Goal: Information Seeking & Learning: Learn about a topic

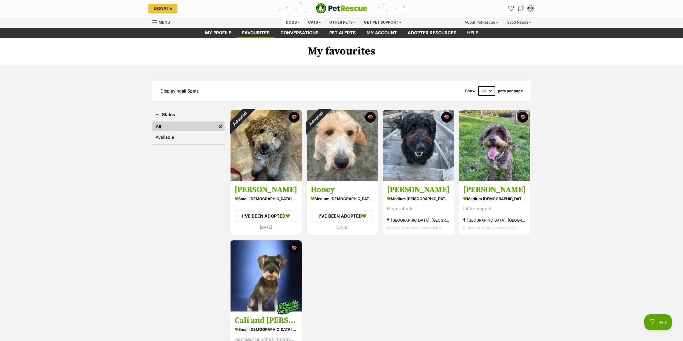
click at [289, 22] on div "Dogs" at bounding box center [292, 22] width 21 height 11
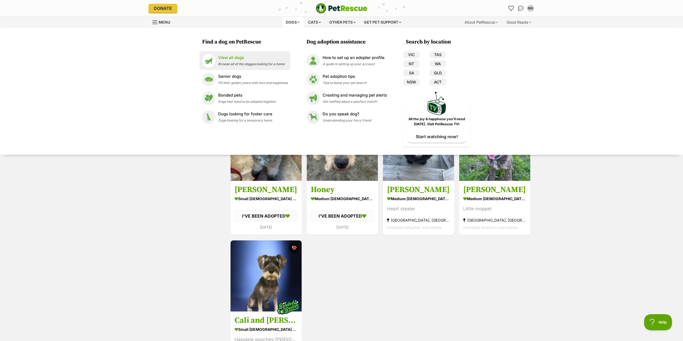
click at [224, 62] on span "Browse all of the doggos looking for a home" at bounding box center [251, 64] width 67 height 4
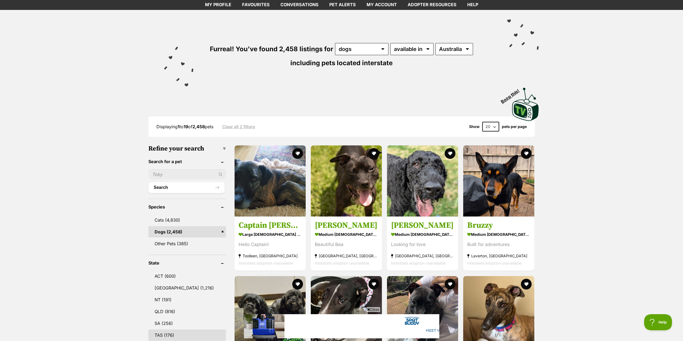
scroll to position [80, 0]
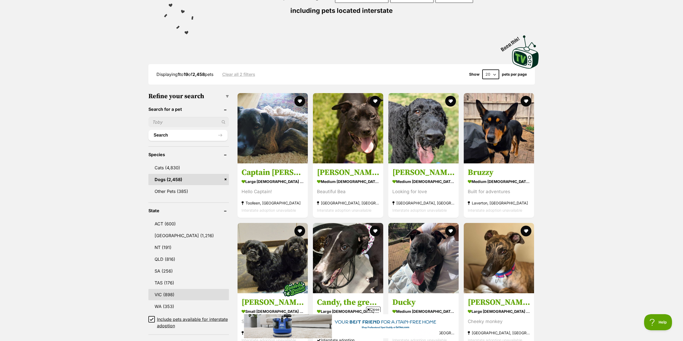
click at [180, 293] on link "VIC (898)" at bounding box center [188, 294] width 80 height 11
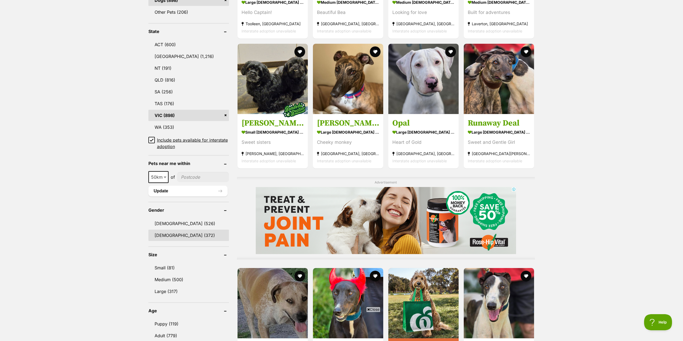
scroll to position [268, 0]
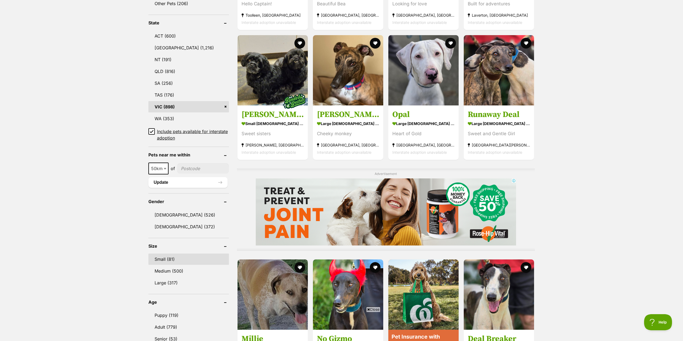
click at [182, 261] on link "Small (81)" at bounding box center [188, 259] width 80 height 11
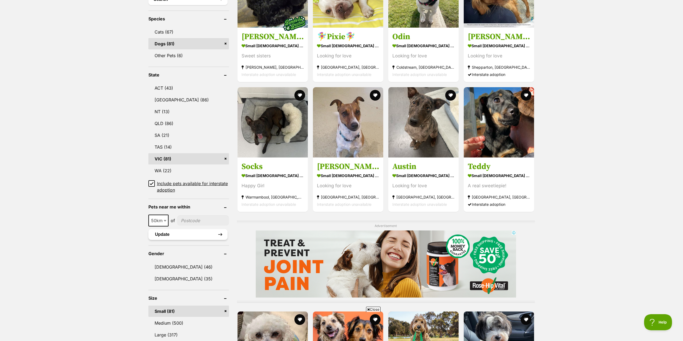
scroll to position [241, 0]
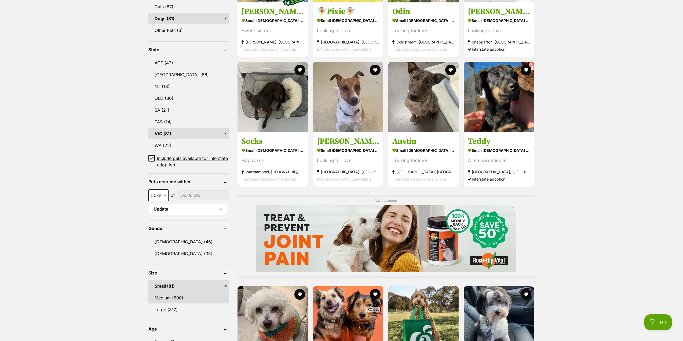
click at [180, 296] on link "Medium (500)" at bounding box center [188, 297] width 80 height 11
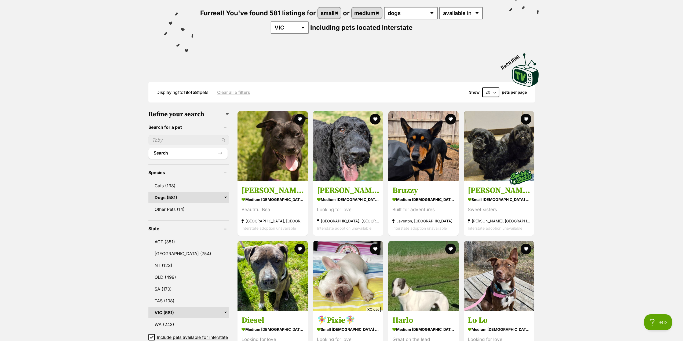
scroll to position [57, 0]
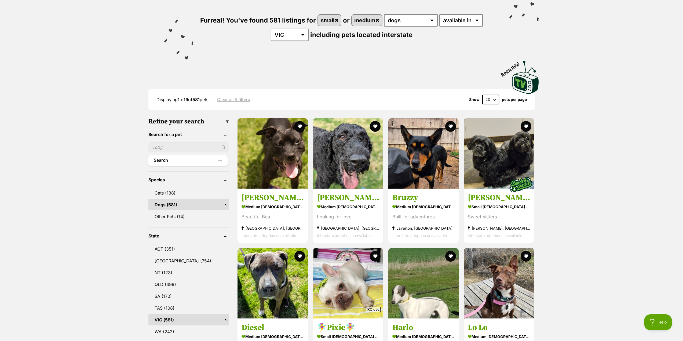
click at [495, 98] on select "20 40 60" at bounding box center [490, 100] width 17 height 10
select select "60"
click at [482, 95] on select "20 40 60" at bounding box center [490, 100] width 17 height 10
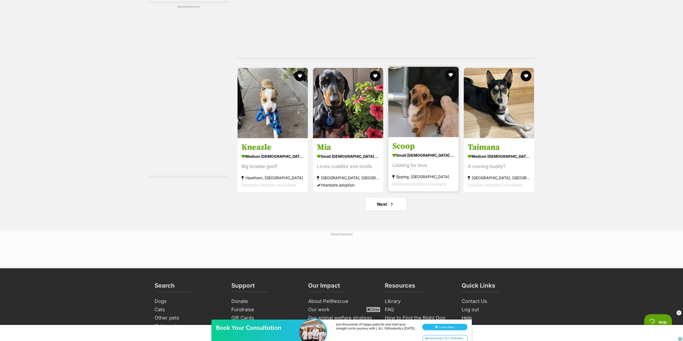
scroll to position [2710, 0]
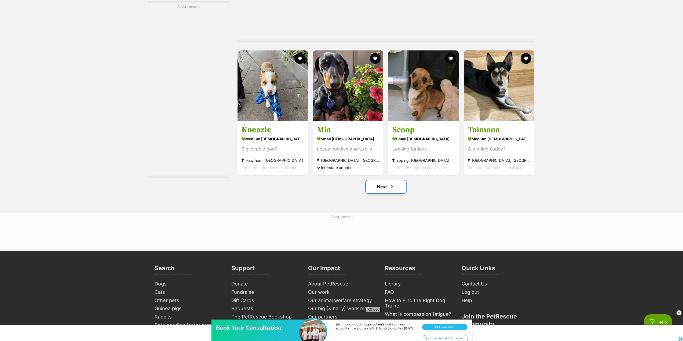
click at [394, 190] on span "Next page" at bounding box center [391, 187] width 5 height 6
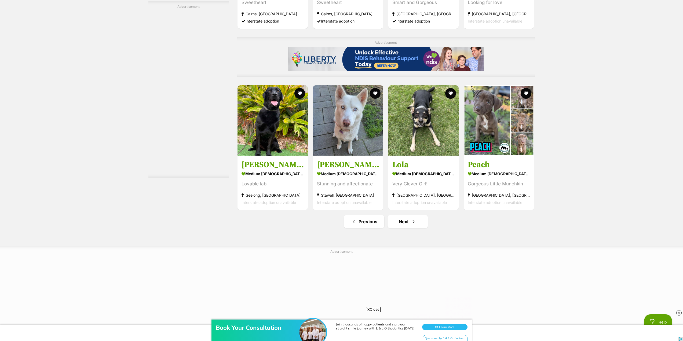
scroll to position [2683, 0]
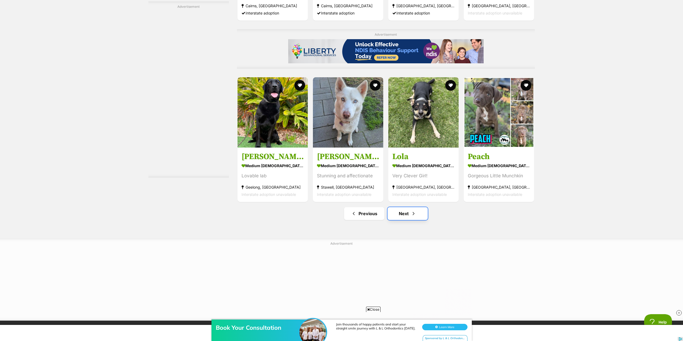
click at [407, 220] on link "Next" at bounding box center [407, 213] width 40 height 13
click at [407, 219] on link "Next" at bounding box center [407, 213] width 40 height 13
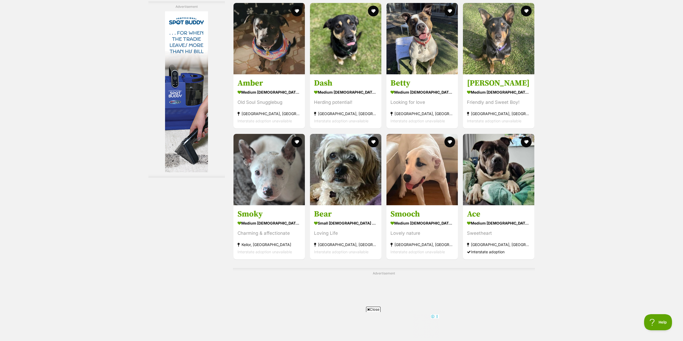
scroll to position [1878, 0]
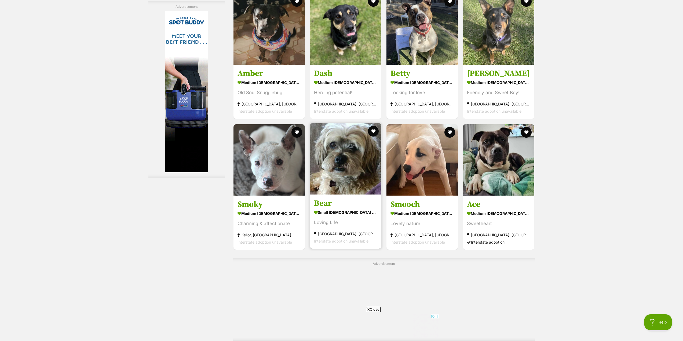
click at [355, 162] on img at bounding box center [345, 158] width 71 height 71
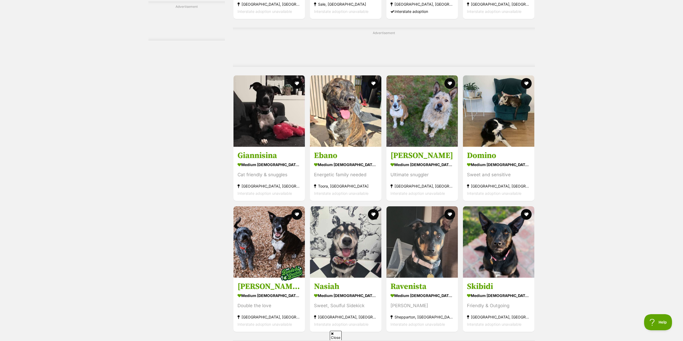
scroll to position [2120, 0]
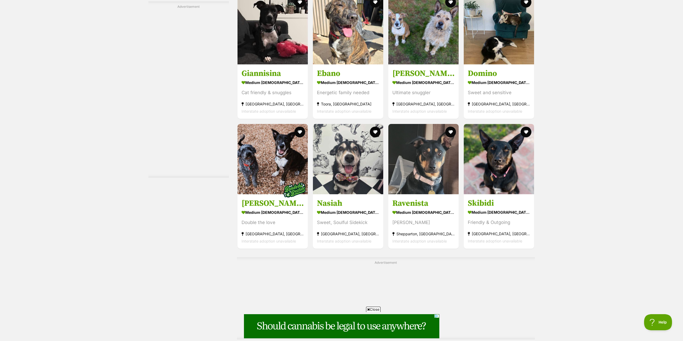
scroll to position [2469, 0]
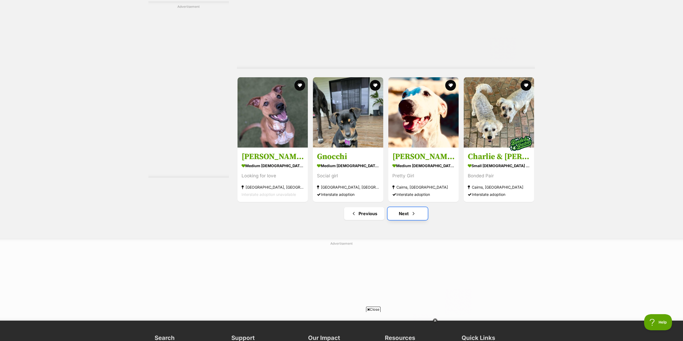
click at [401, 215] on link "Next" at bounding box center [407, 213] width 40 height 13
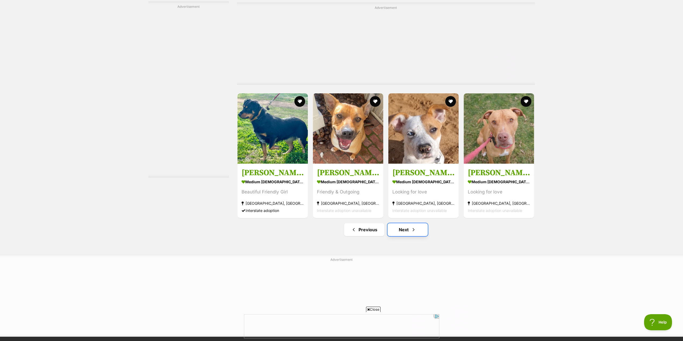
click at [406, 233] on link "Next" at bounding box center [407, 229] width 40 height 13
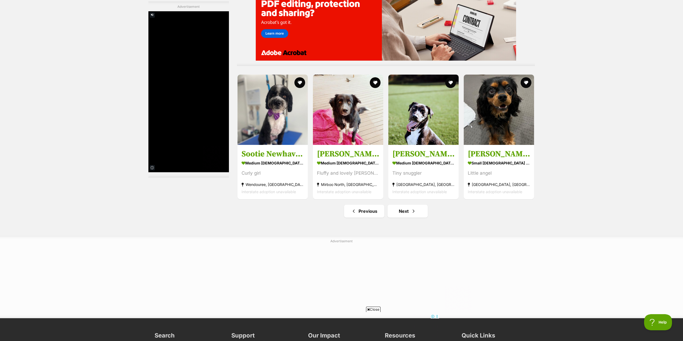
scroll to position [2764, 0]
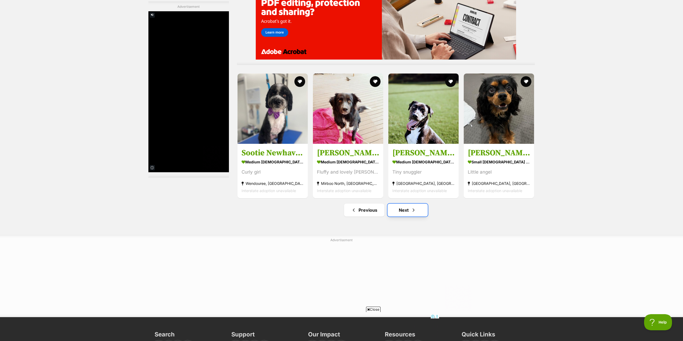
click at [408, 212] on link "Next" at bounding box center [407, 210] width 40 height 13
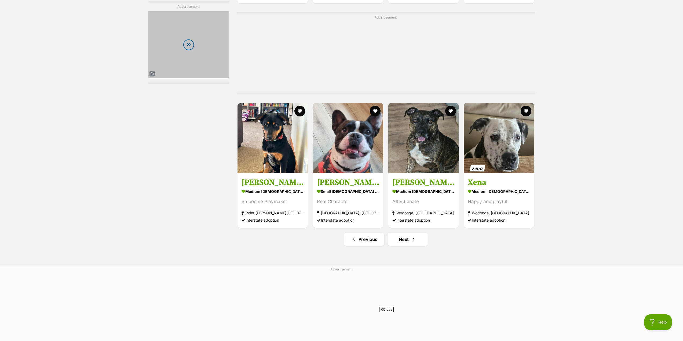
scroll to position [2710, 0]
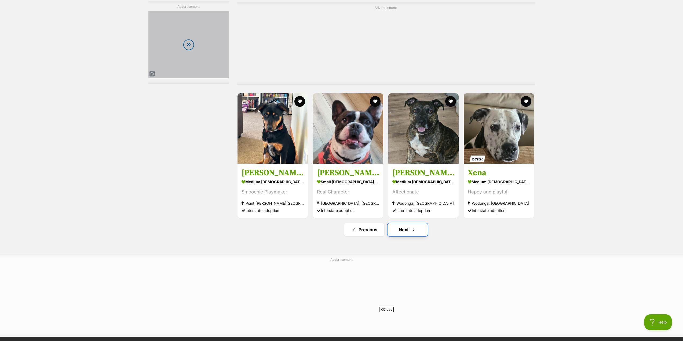
click at [401, 229] on link "Next" at bounding box center [407, 229] width 40 height 13
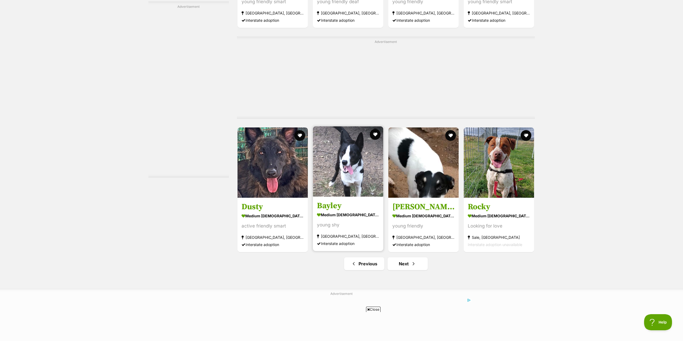
scroll to position [2737, 0]
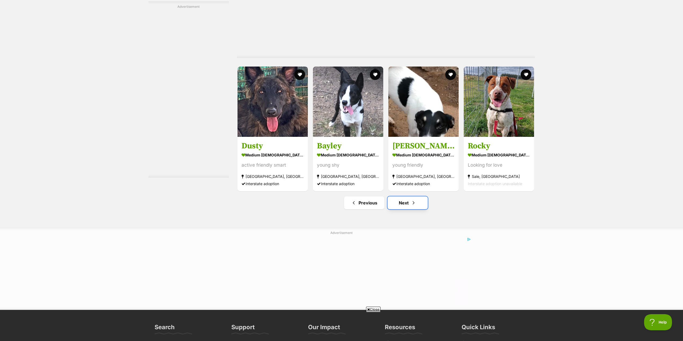
click at [412, 205] on span "Next page" at bounding box center [413, 203] width 5 height 6
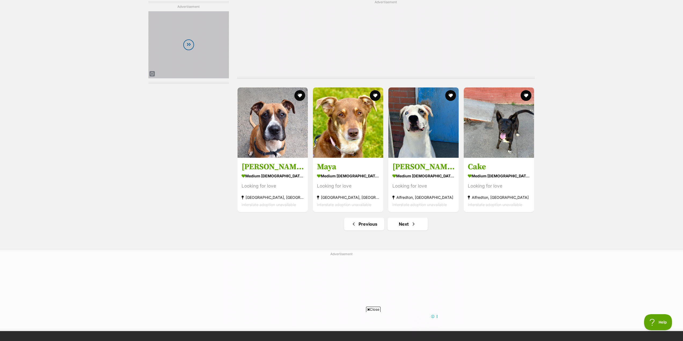
scroll to position [2764, 0]
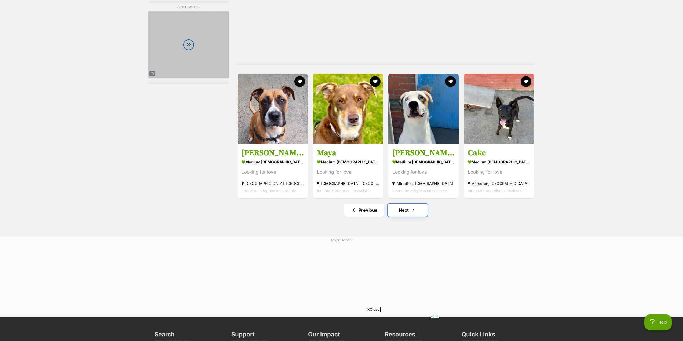
click at [409, 211] on link "Next" at bounding box center [407, 210] width 40 height 13
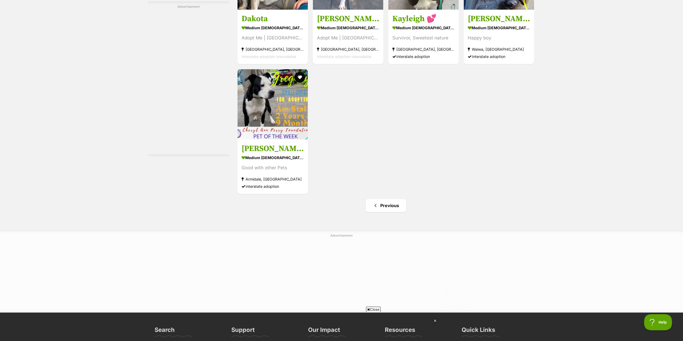
scroll to position [1959, 0]
